Goal: Transaction & Acquisition: Obtain resource

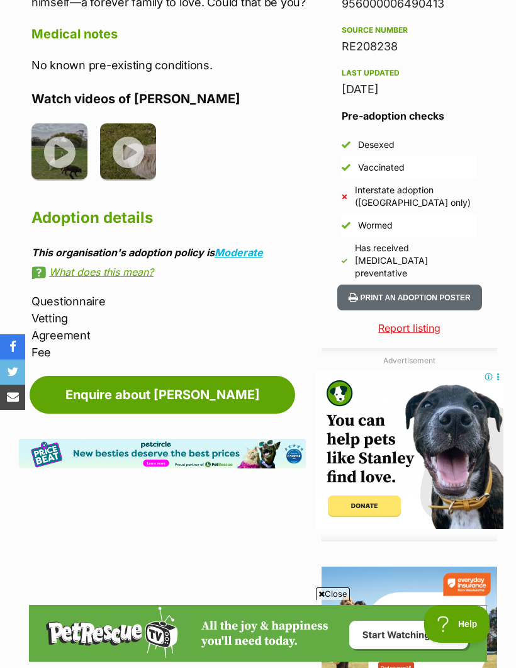
scroll to position [992, 0]
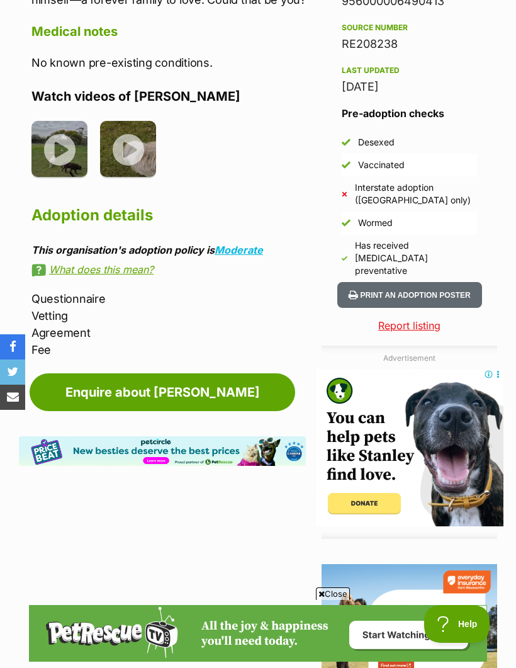
click at [165, 373] on link "Enquire about Rusky" at bounding box center [163, 392] width 266 height 38
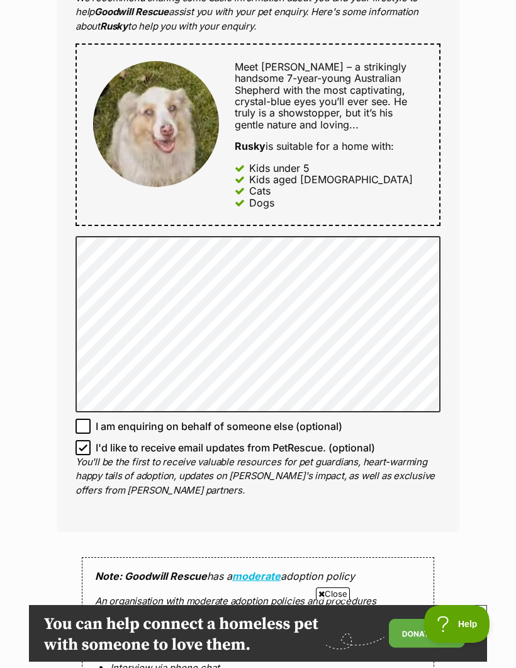
click at [79, 440] on input "I'd like to receive email updates from PetRescue. (optional)" at bounding box center [83, 447] width 15 height 15
checkbox input "false"
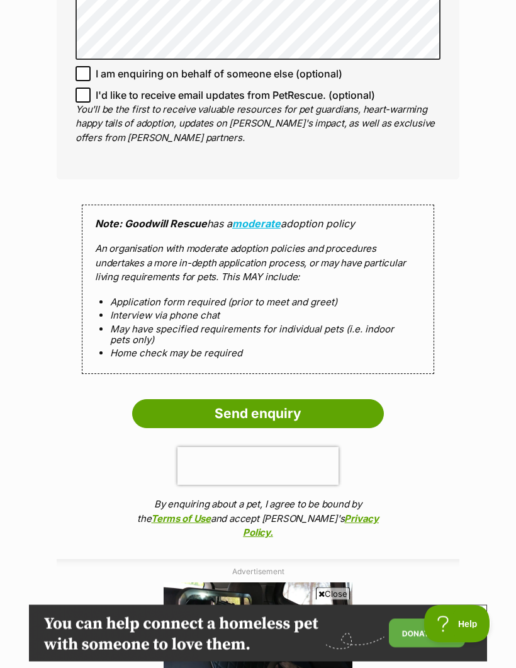
scroll to position [947, 0]
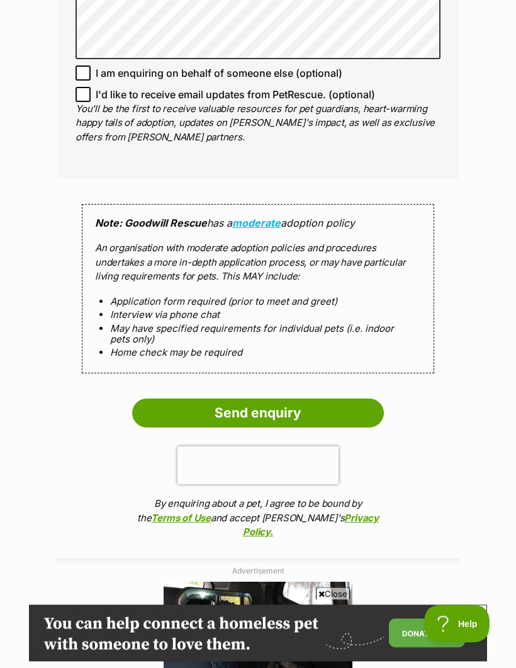
click at [269, 404] on input "Send enquiry" at bounding box center [258, 413] width 252 height 29
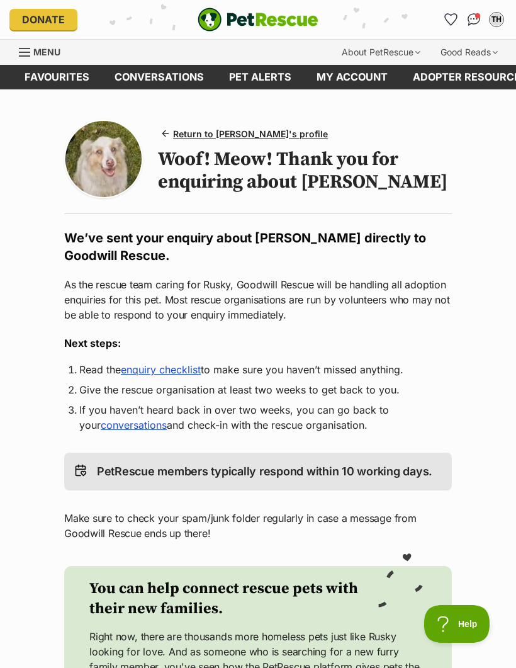
click at [464, 72] on link "Adopter resources" at bounding box center [470, 77] width 140 height 25
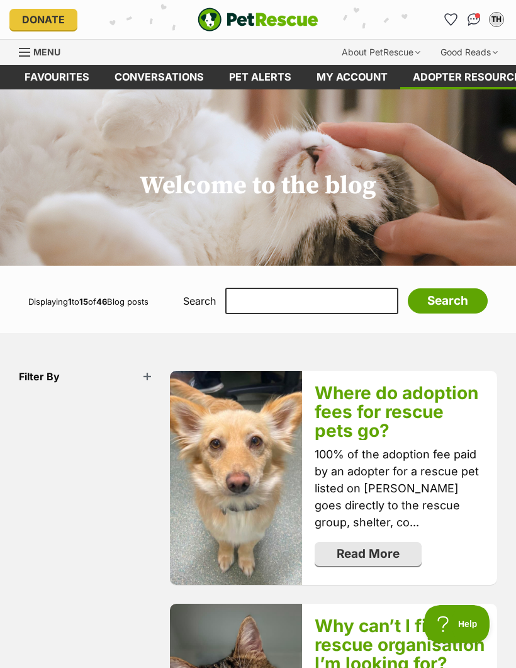
click at [357, 75] on link "My account" at bounding box center [352, 77] width 96 height 25
click at [474, 20] on img "Conversations" at bounding box center [474, 19] width 13 height 13
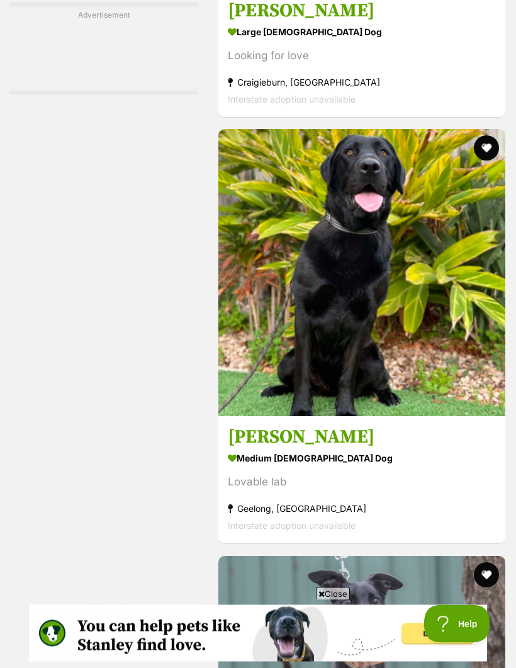
scroll to position [3045, 0]
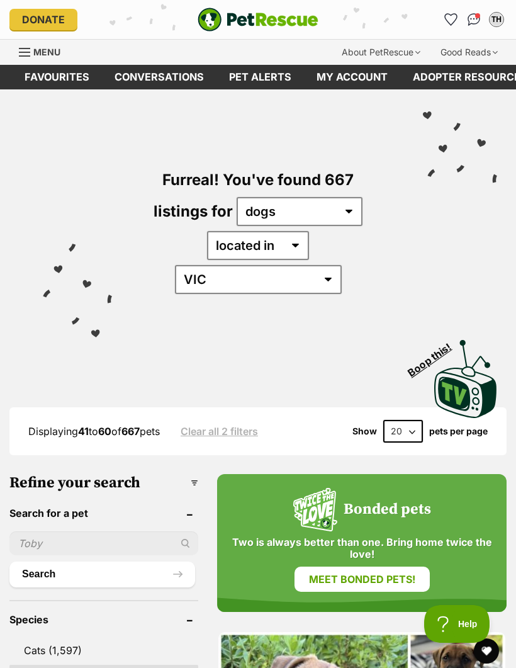
click at [364, 84] on link "My account" at bounding box center [352, 77] width 96 height 25
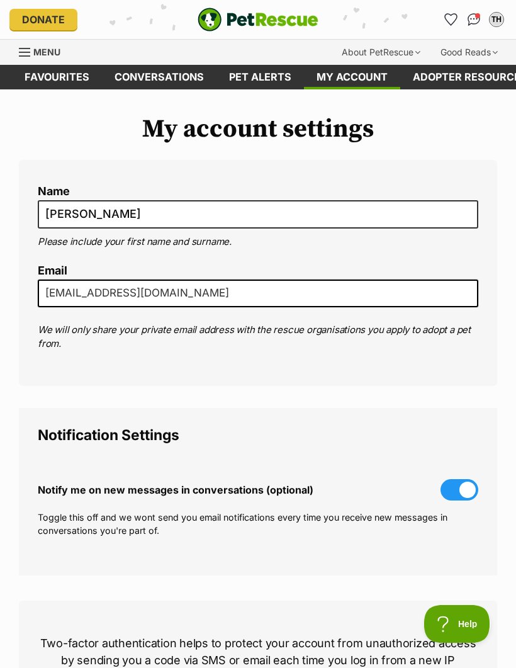
click at [159, 72] on link "Conversations" at bounding box center [159, 77] width 115 height 25
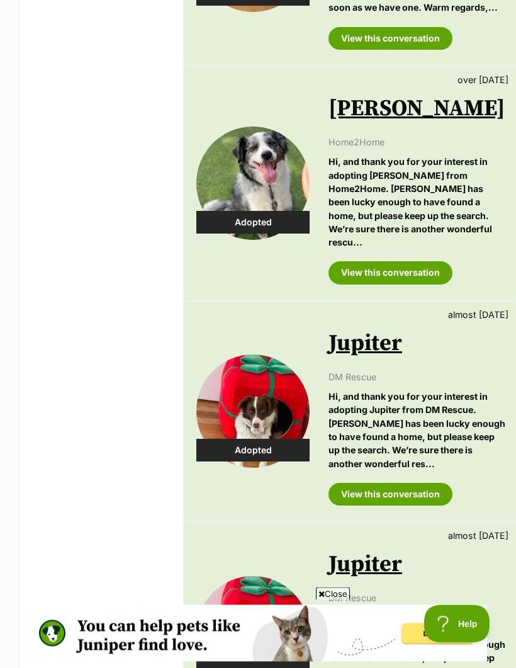
scroll to position [1652, 0]
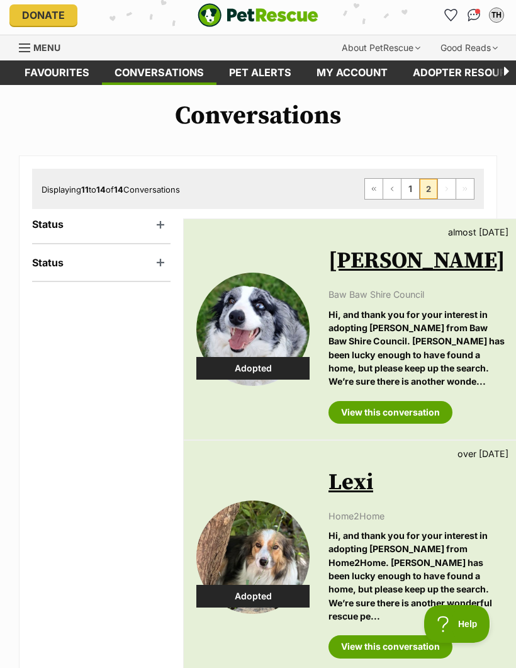
scroll to position [0, -74]
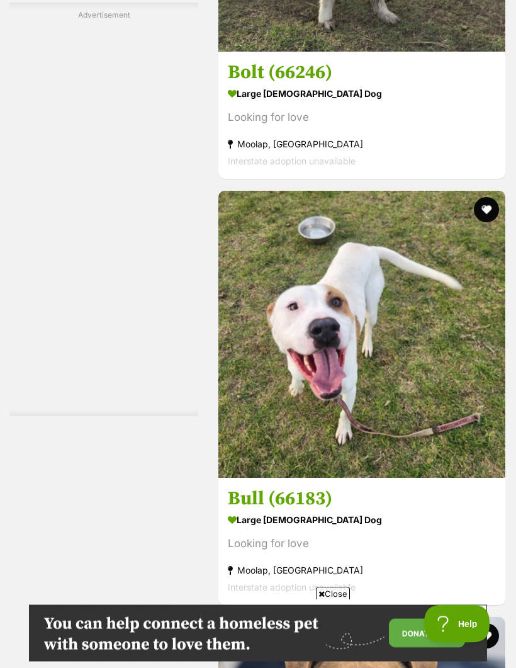
scroll to position [3163, 0]
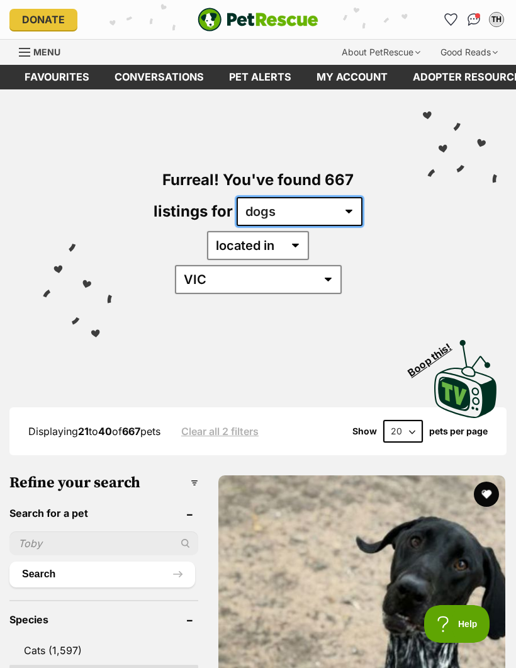
click at [352, 211] on select "any type of pet cats dogs other pets" at bounding box center [300, 211] width 126 height 29
select select "Cats"
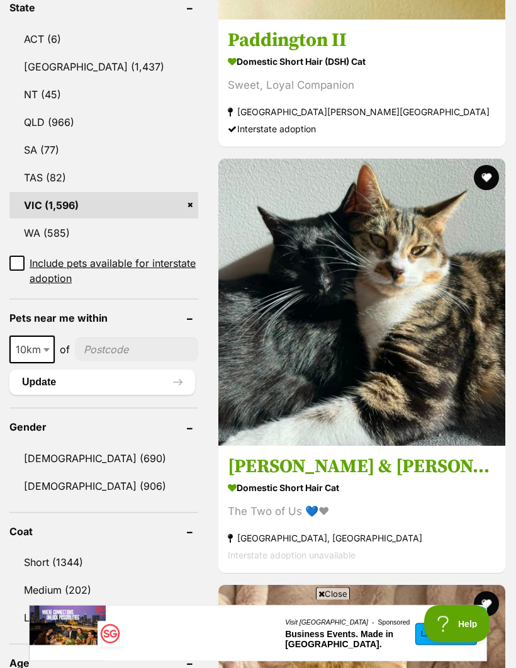
scroll to position [744, 0]
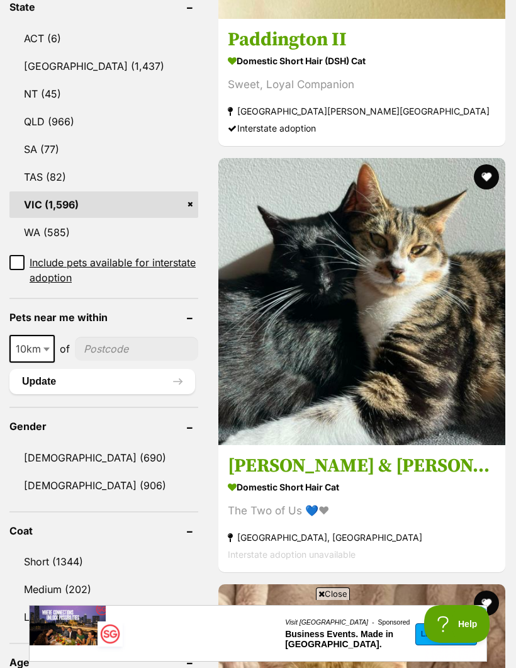
click at [135, 337] on input"] "postcode" at bounding box center [136, 349] width 123 height 24
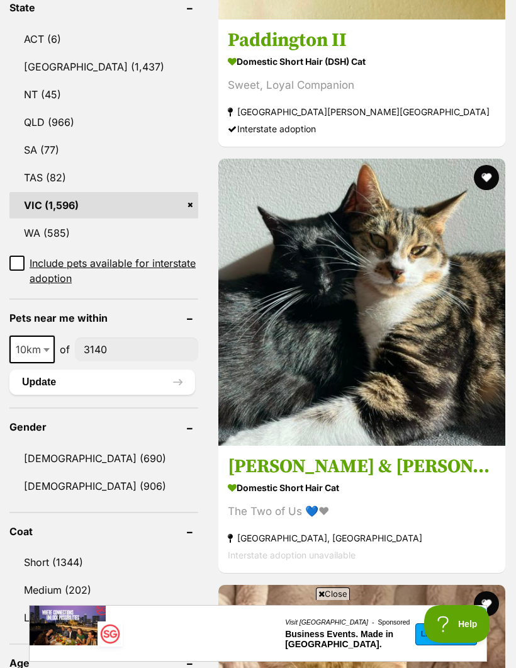
type input"] "3140"
click at [69, 369] on button "Update" at bounding box center [102, 381] width 186 height 25
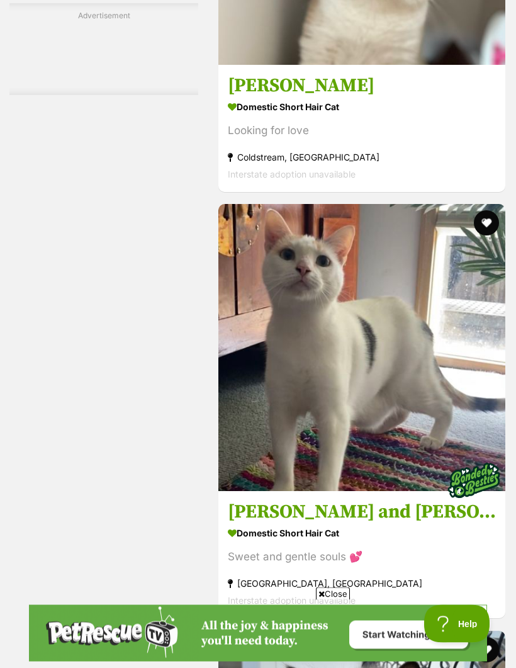
scroll to position [2934, 0]
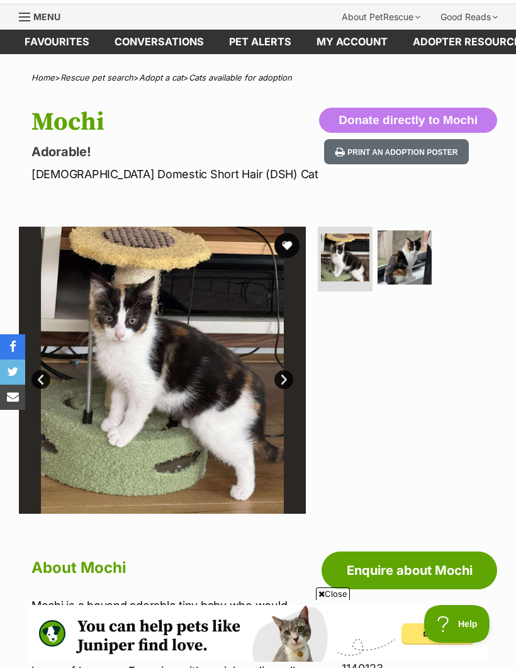
scroll to position [35, 0]
click at [287, 380] on link "Next" at bounding box center [283, 380] width 19 height 19
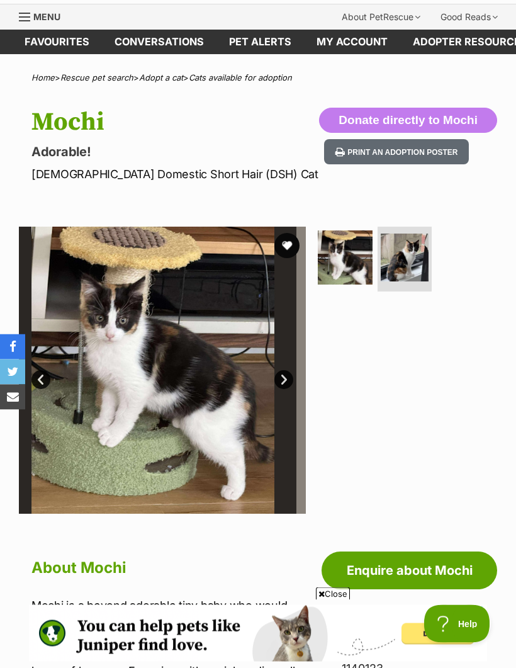
scroll to position [35, 0]
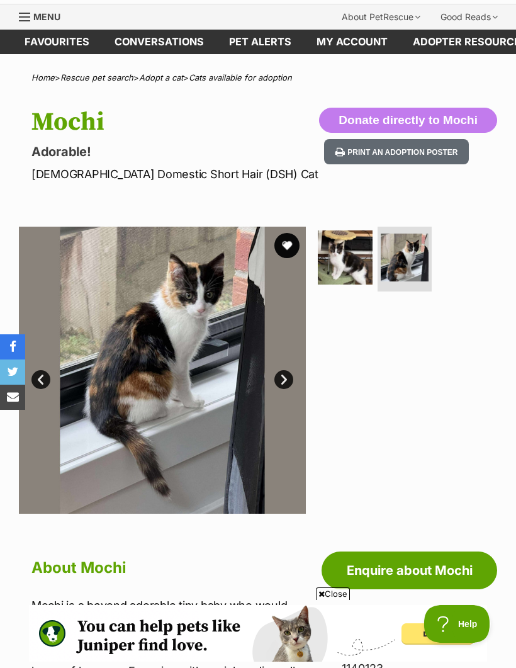
click at [286, 379] on link "Next" at bounding box center [283, 379] width 19 height 19
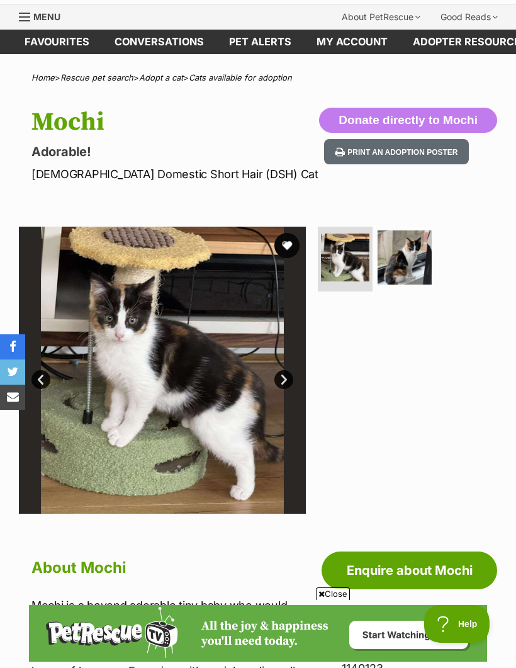
scroll to position [0, 0]
click at [279, 383] on link "Next" at bounding box center [283, 379] width 19 height 19
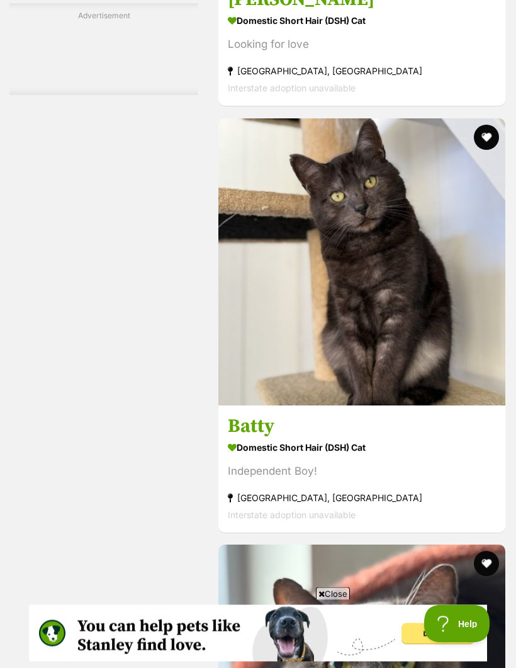
scroll to position [3025, 0]
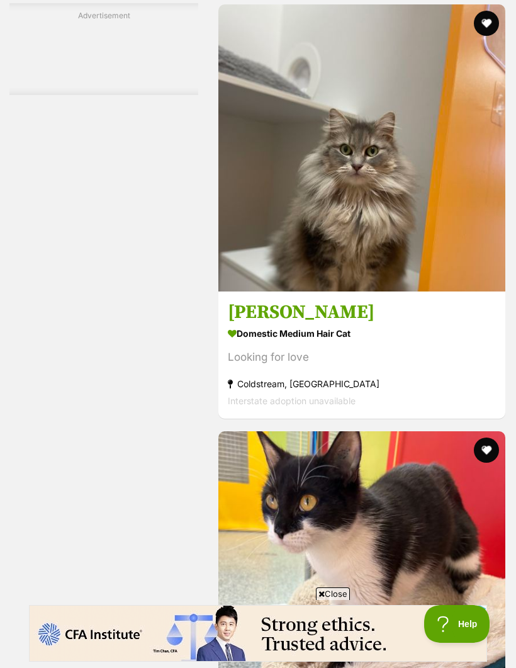
scroll to position [3290, 0]
